Goal: Task Accomplishment & Management: Use online tool/utility

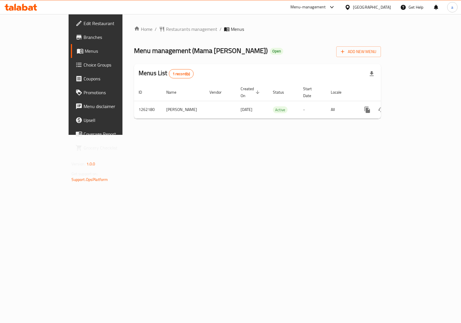
click at [84, 67] on span "Choice Groups" at bounding box center [112, 64] width 57 height 7
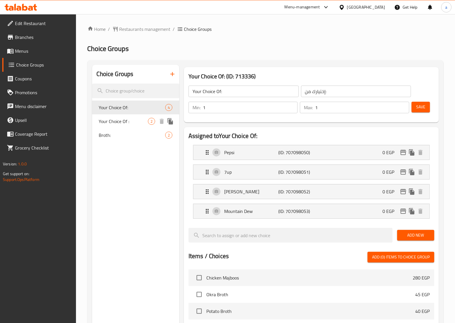
drag, startPoint x: 108, startPoint y: 122, endPoint x: 115, endPoint y: 139, distance: 18.0
click at [108, 122] on span "Your Choice Of :" at bounding box center [123, 121] width 49 height 7
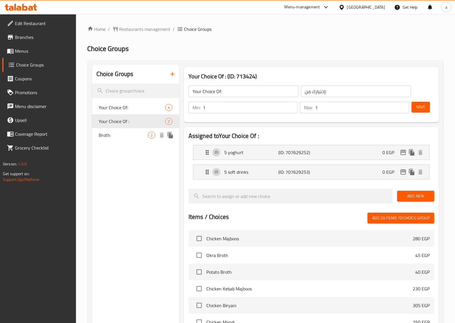
type input "Your Choice Of :"
type input "0"
click at [113, 135] on span "Broth:" at bounding box center [123, 135] width 49 height 7
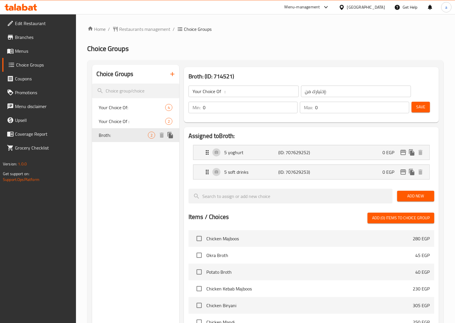
type input "Broth:"
type input "مرق:"
type input "2"
click at [137, 29] on span "Restaurants management" at bounding box center [144, 29] width 51 height 7
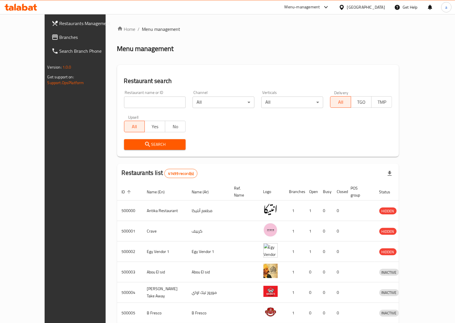
click at [60, 37] on span "Branches" at bounding box center [88, 37] width 56 height 7
